Goal: Transaction & Acquisition: Book appointment/travel/reservation

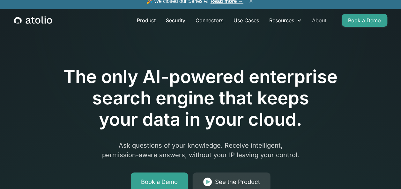
click at [322, 22] on link "About" at bounding box center [319, 20] width 25 height 13
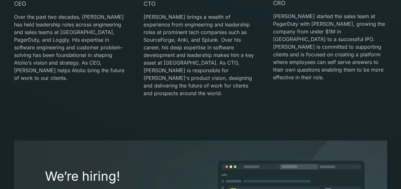
scroll to position [1538, 0]
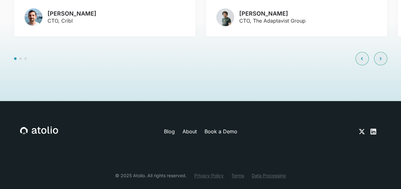
click at [193, 128] on link "About" at bounding box center [189, 132] width 14 height 8
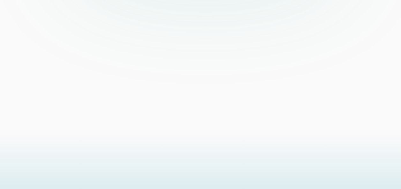
scroll to position [1538, 0]
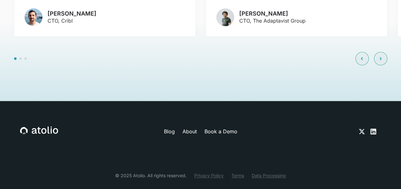
click at [224, 128] on link "Book a Demo" at bounding box center [220, 132] width 33 height 8
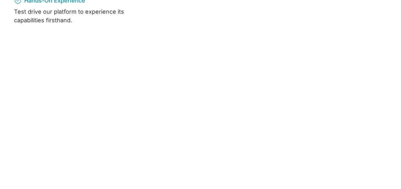
scroll to position [408, 0]
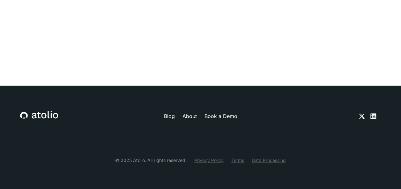
click at [189, 113] on link "About" at bounding box center [189, 116] width 14 height 8
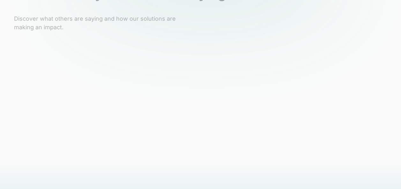
scroll to position [1538, 0]
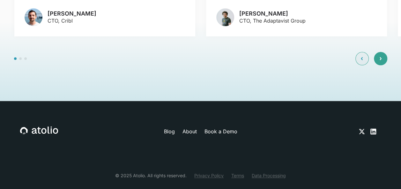
click at [380, 57] on icon at bounding box center [380, 59] width 2 height 4
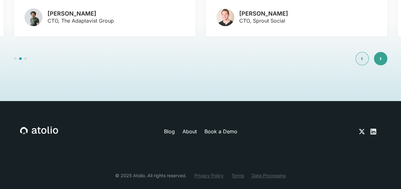
click at [380, 57] on icon at bounding box center [380, 59] width 2 height 4
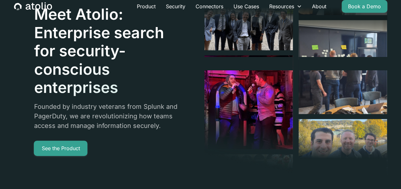
scroll to position [0, 0]
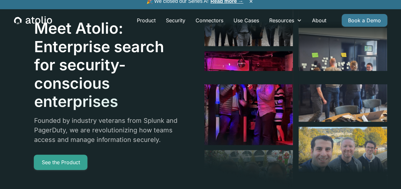
click at [361, 18] on link "Book a Demo" at bounding box center [364, 20] width 46 height 13
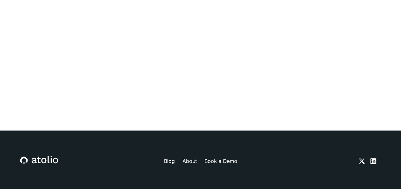
scroll to position [408, 0]
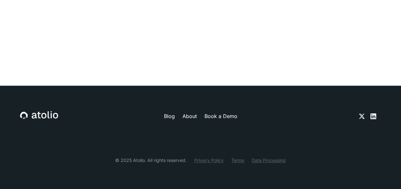
click at [197, 114] on div "Blog About Book a Demo" at bounding box center [200, 116] width 219 height 8
